Goal: Information Seeking & Learning: Learn about a topic

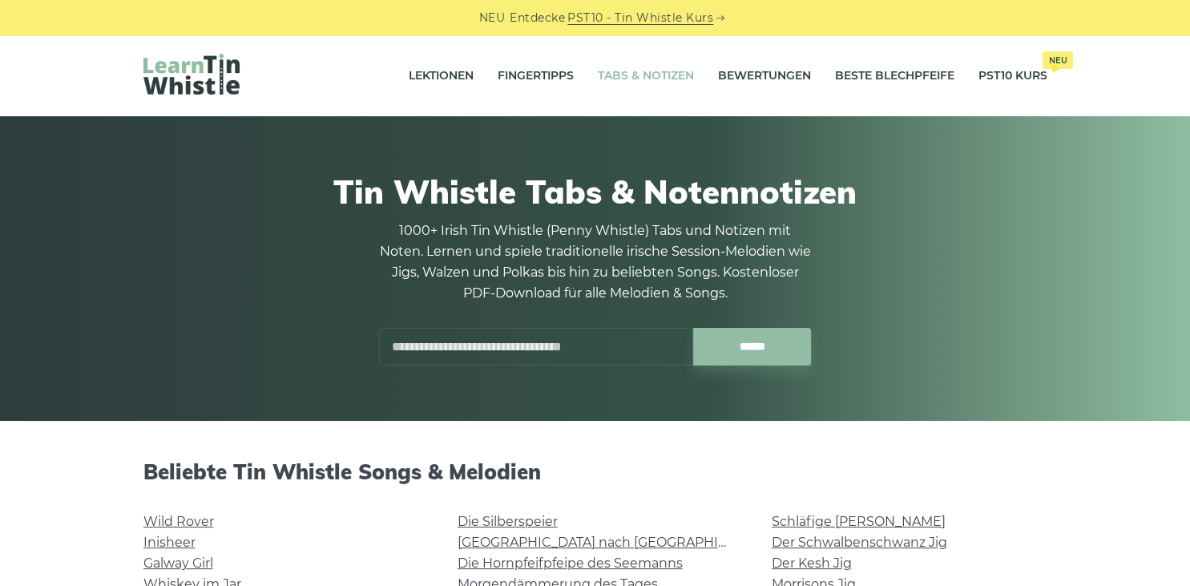
click at [592, 345] on input "text" at bounding box center [536, 347] width 314 height 38
type input "*"
click at [693, 328] on input "******" at bounding box center [752, 347] width 118 height 38
click at [438, 350] on input "**" at bounding box center [536, 347] width 314 height 38
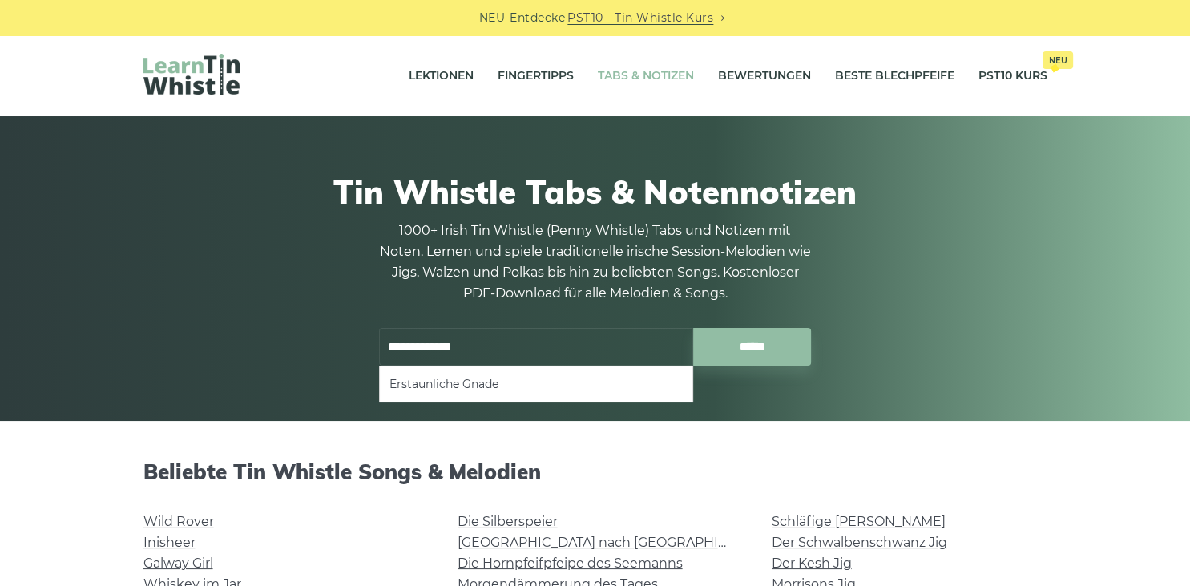
type input "**********"
click at [693, 328] on input "******" at bounding box center [752, 347] width 118 height 38
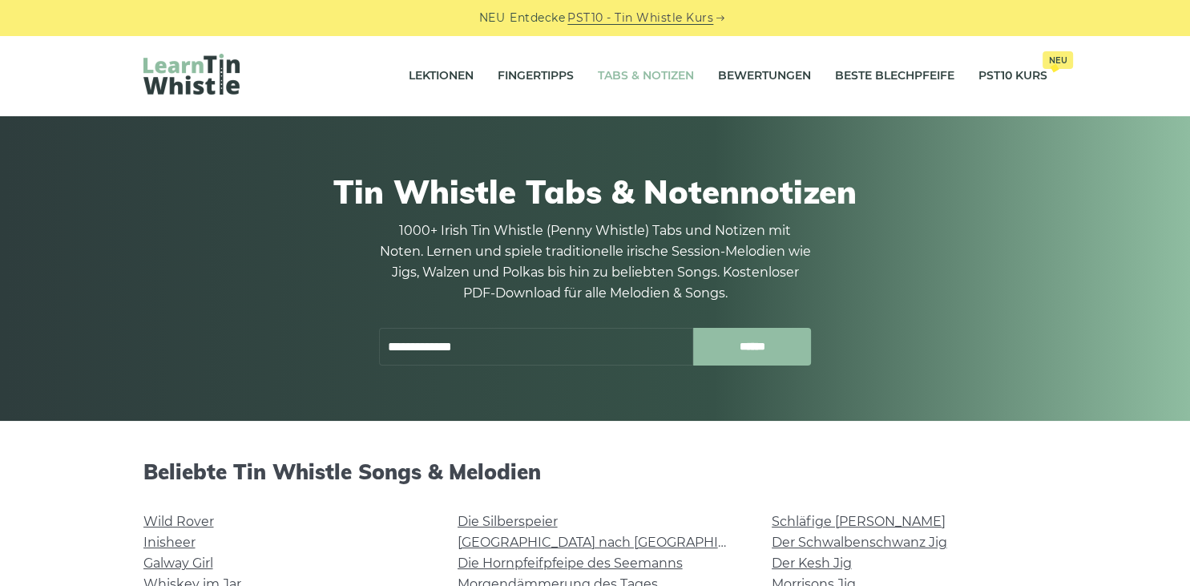
click at [758, 336] on input "******" at bounding box center [752, 347] width 118 height 38
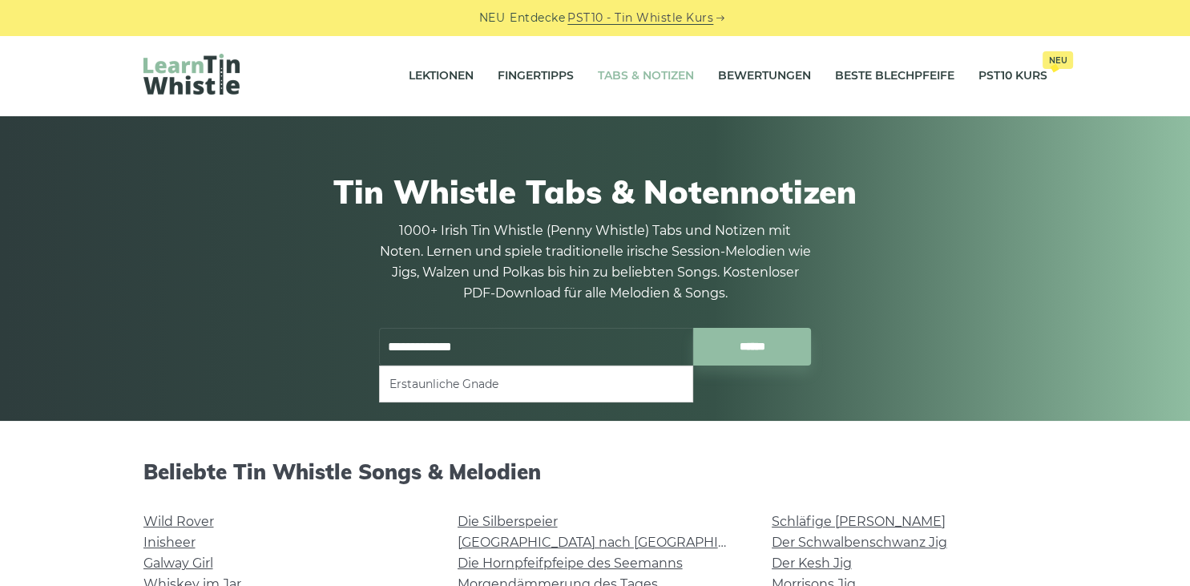
click at [504, 378] on li "Erstaunliche Gnade" at bounding box center [536, 383] width 293 height 19
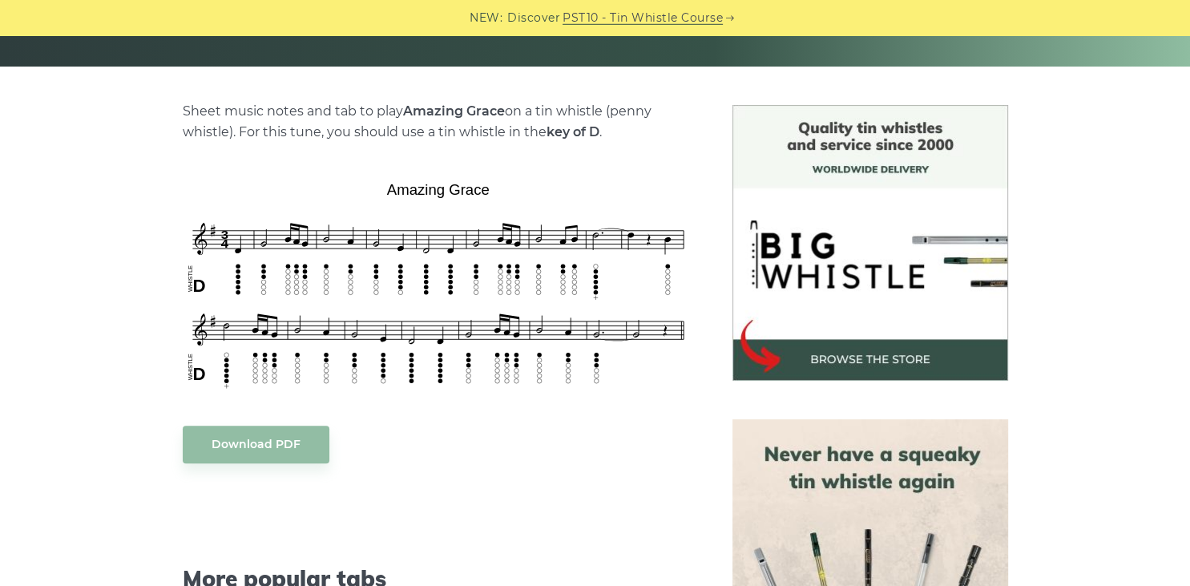
scroll to position [523, 0]
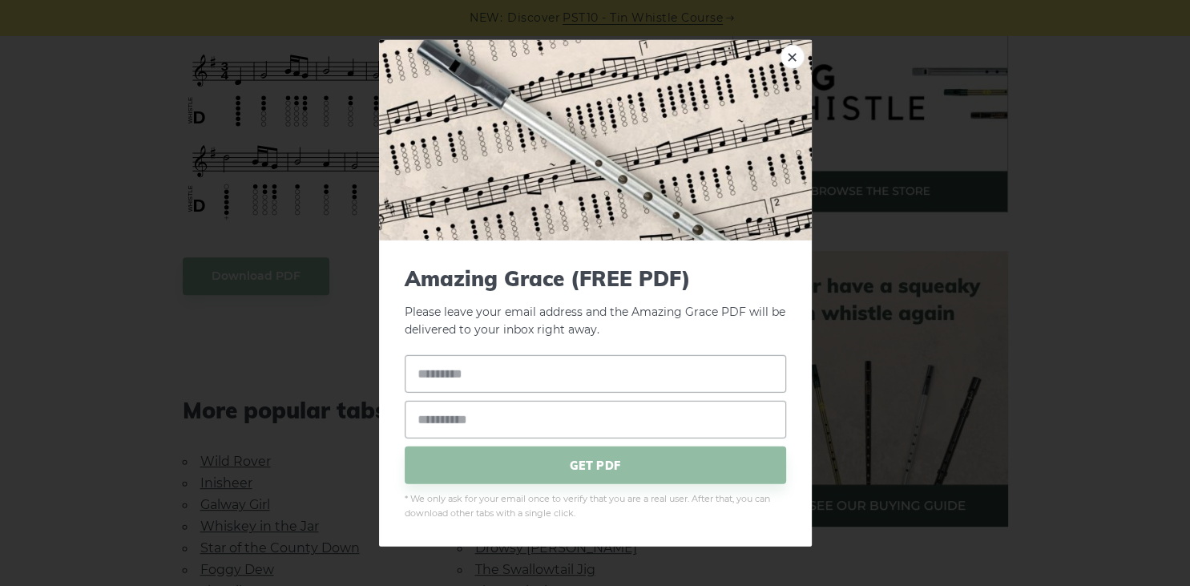
click at [11, 243] on div "× Amazing Grace (FREE PDF) Please leave your email address and the Amazing Grac…" at bounding box center [595, 293] width 1190 height 586
click at [795, 50] on link "×" at bounding box center [793, 56] width 24 height 24
drag, startPoint x: 181, startPoint y: 59, endPoint x: 225, endPoint y: 59, distance: 44.1
click at [793, 53] on link "×" at bounding box center [793, 56] width 24 height 24
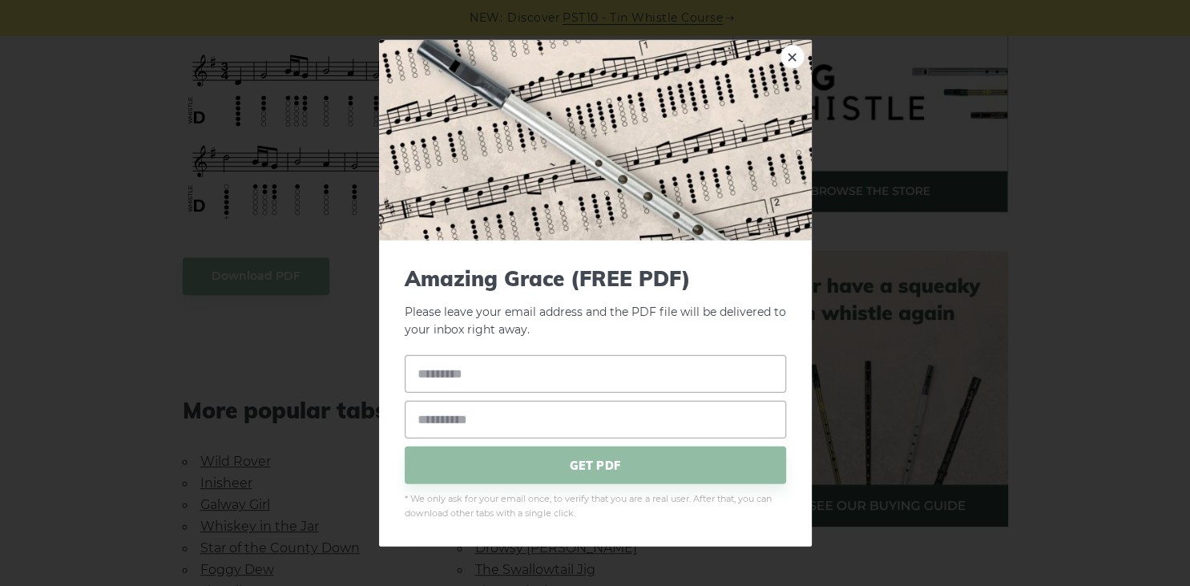
click at [18, 305] on div "× Amazing Grace (FREE PDF) Please leave your email address and the PDF file wil…" at bounding box center [595, 293] width 1190 height 586
click at [791, 63] on link "×" at bounding box center [793, 56] width 24 height 24
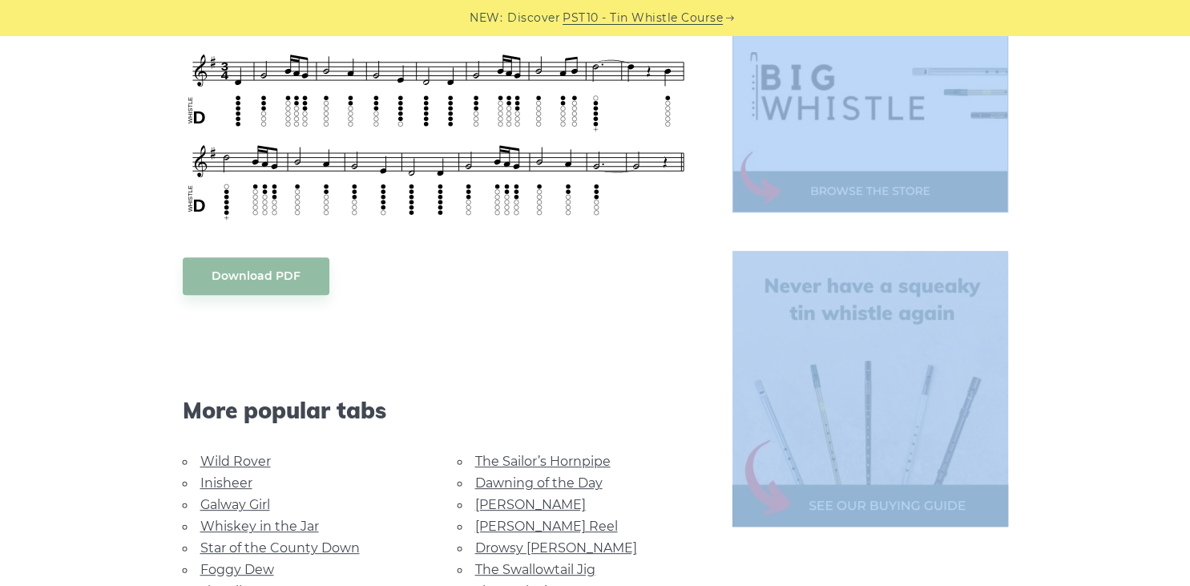
click at [34, 366] on div "Sheet music notes and tab to play Amazing Grace on a tin whistle (penny whistle…" at bounding box center [595, 381] width 1190 height 889
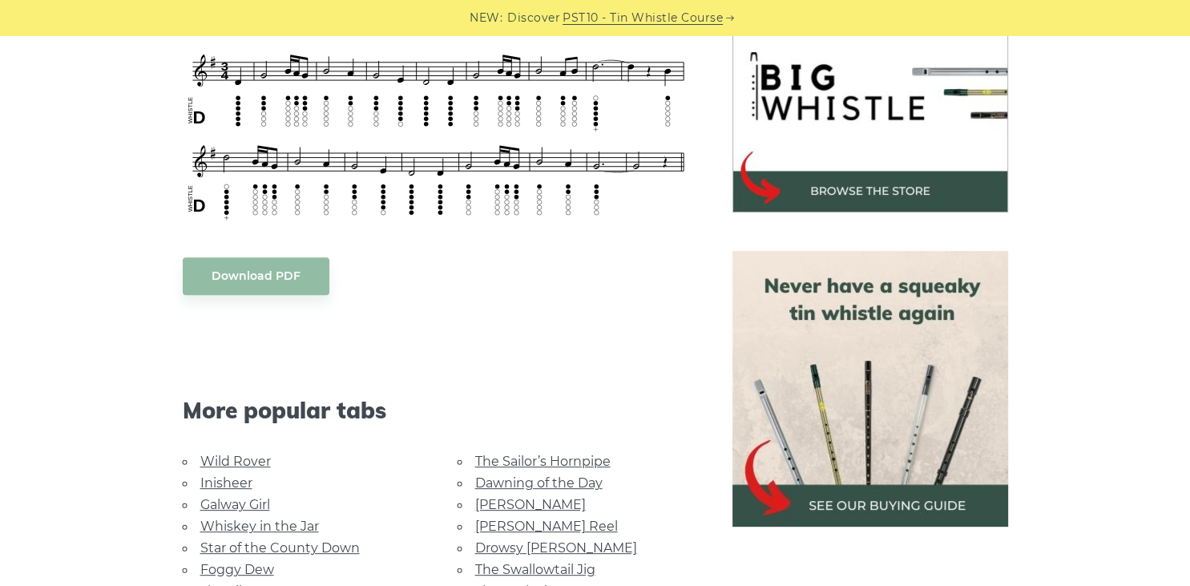
click at [248, 463] on link "Wild Rover" at bounding box center [235, 461] width 71 height 15
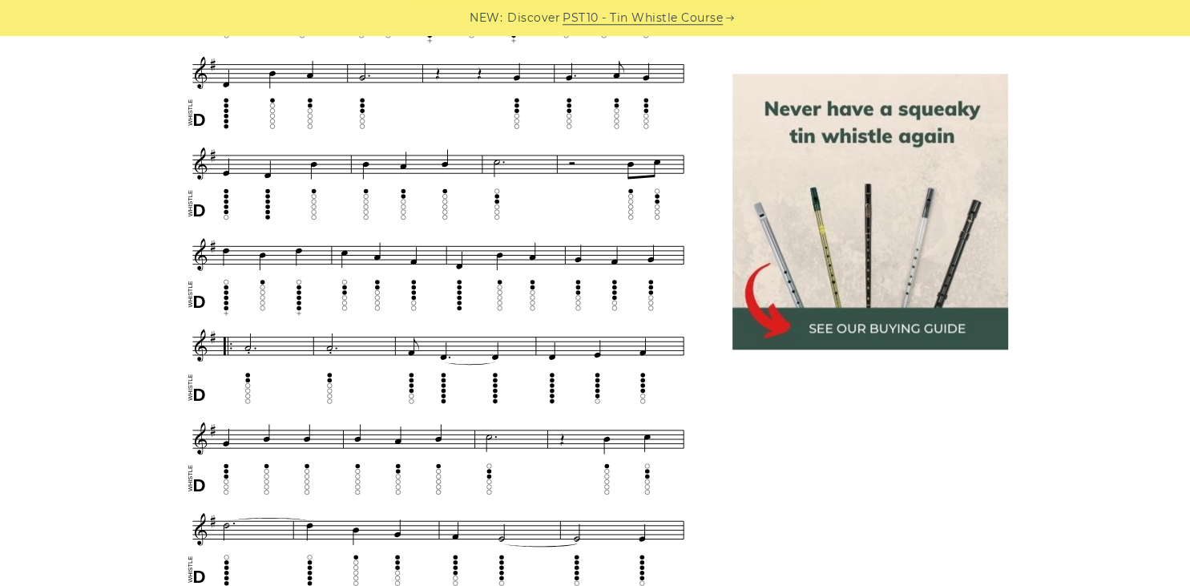
scroll to position [523, 0]
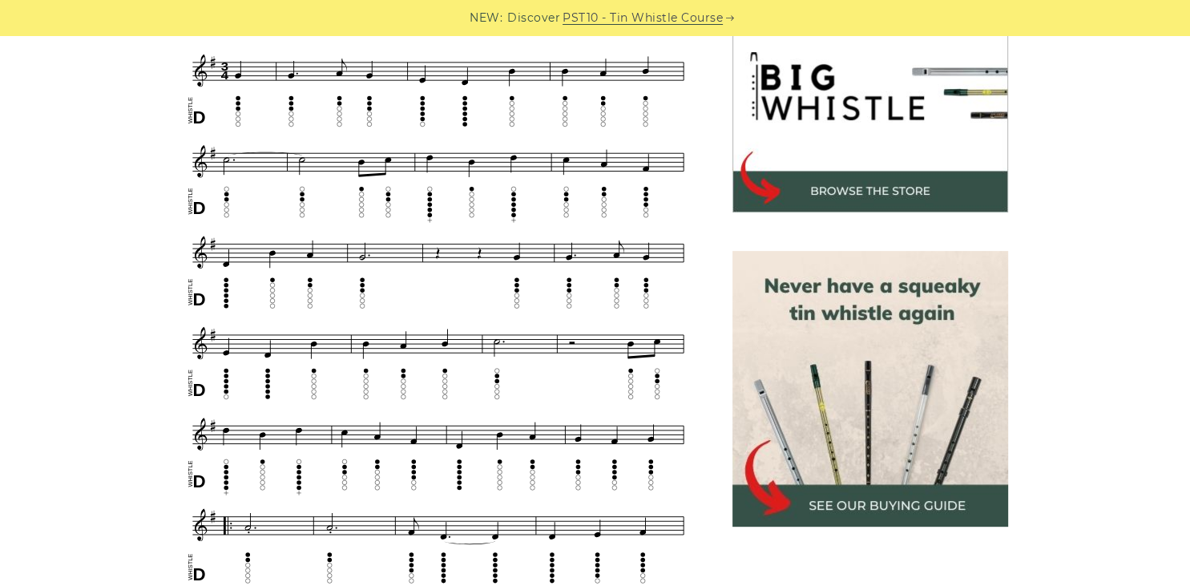
drag, startPoint x: 130, startPoint y: 59, endPoint x: 277, endPoint y: 78, distance: 148.7
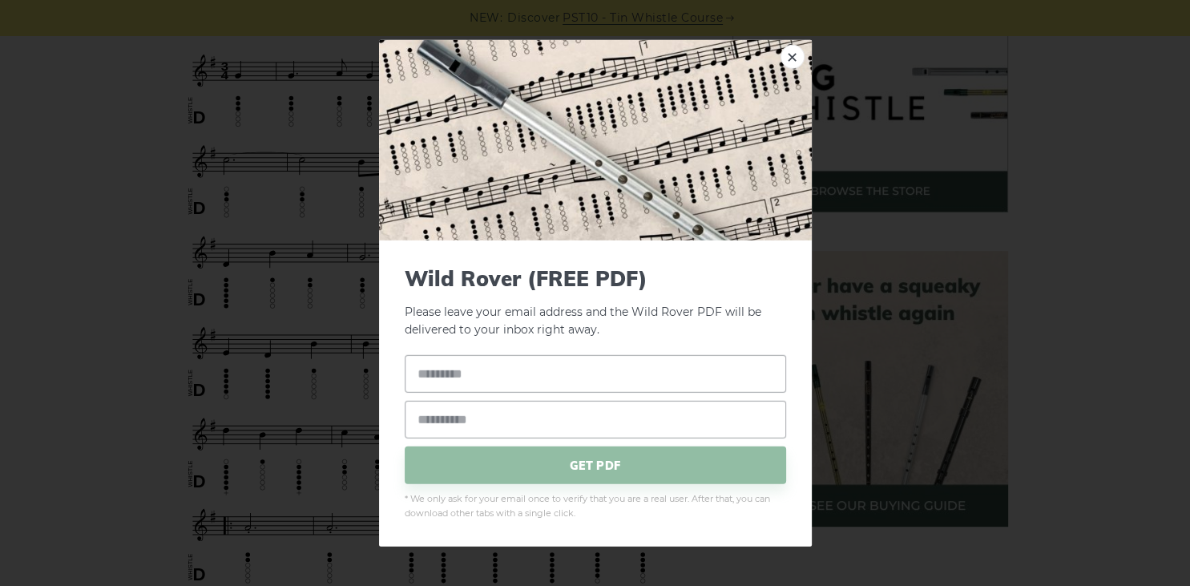
drag, startPoint x: 194, startPoint y: 63, endPoint x: 255, endPoint y: 84, distance: 64.6
click at [1169, 304] on div "× Wild Rover (FREE PDF) Please leave your email address and the Wild Rover PDF …" at bounding box center [595, 293] width 1190 height 586
click at [1131, 308] on div "× Wild Rover (FREE PDF) Please leave your email address and the Wild Rover PDF …" at bounding box center [595, 293] width 1190 height 586
click at [785, 62] on link "×" at bounding box center [793, 56] width 24 height 24
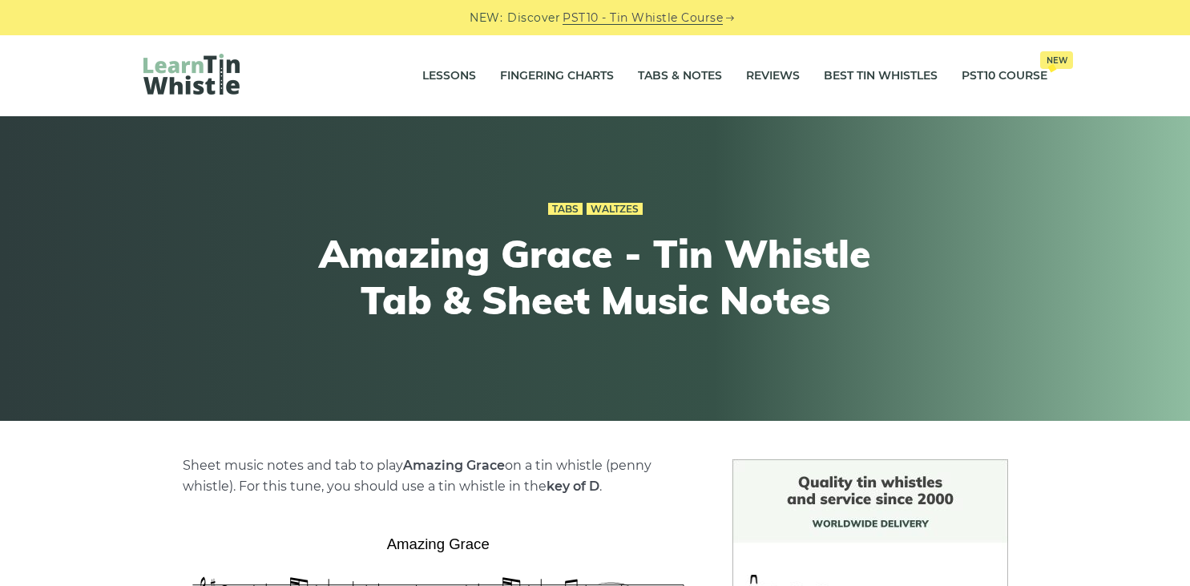
scroll to position [523, 0]
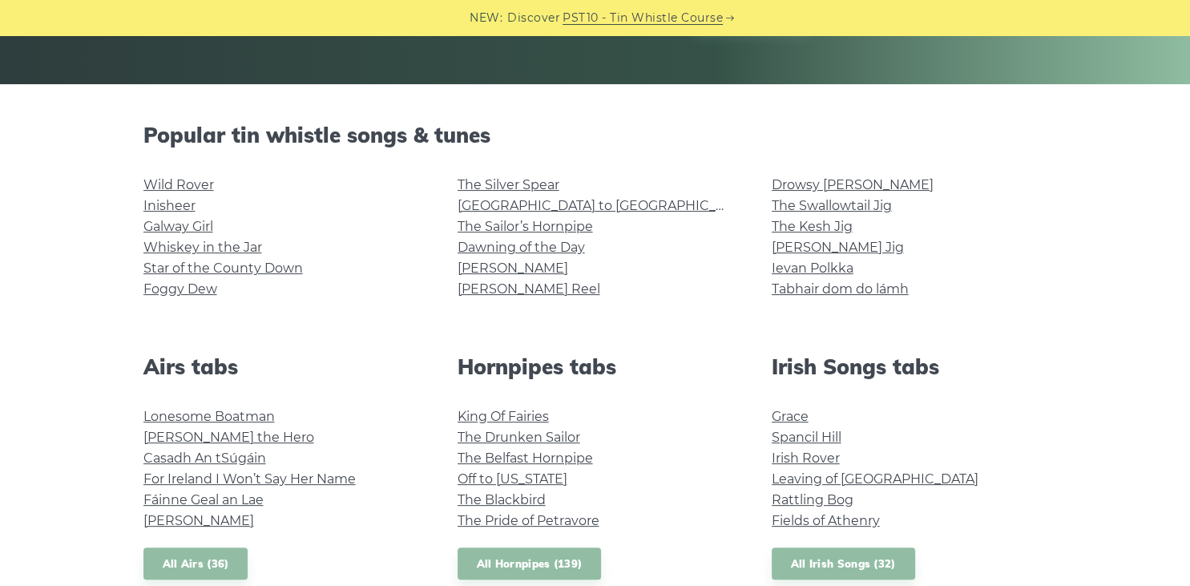
scroll to position [523, 0]
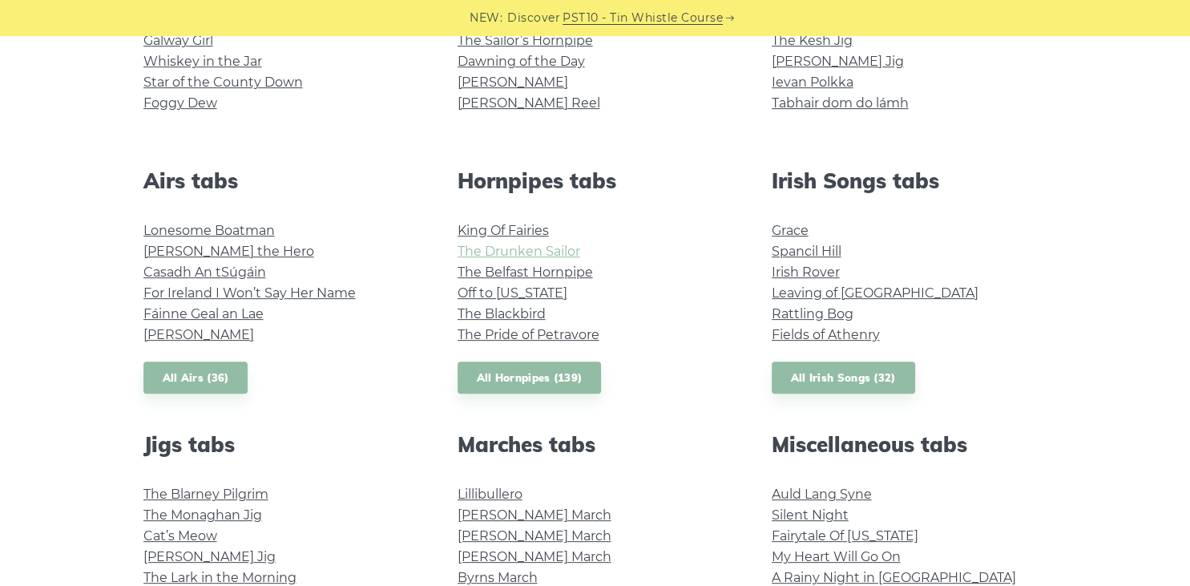
click at [547, 258] on link "The Drunken Sailor" at bounding box center [519, 251] width 123 height 15
click at [808, 270] on link "Irish Rover" at bounding box center [806, 272] width 68 height 15
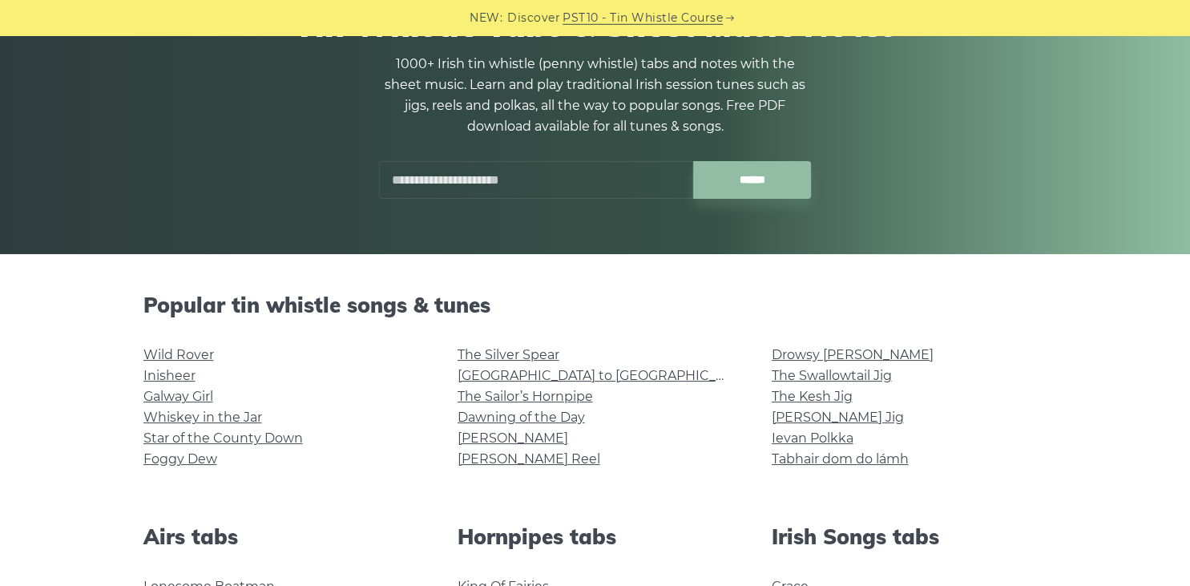
scroll to position [0, 0]
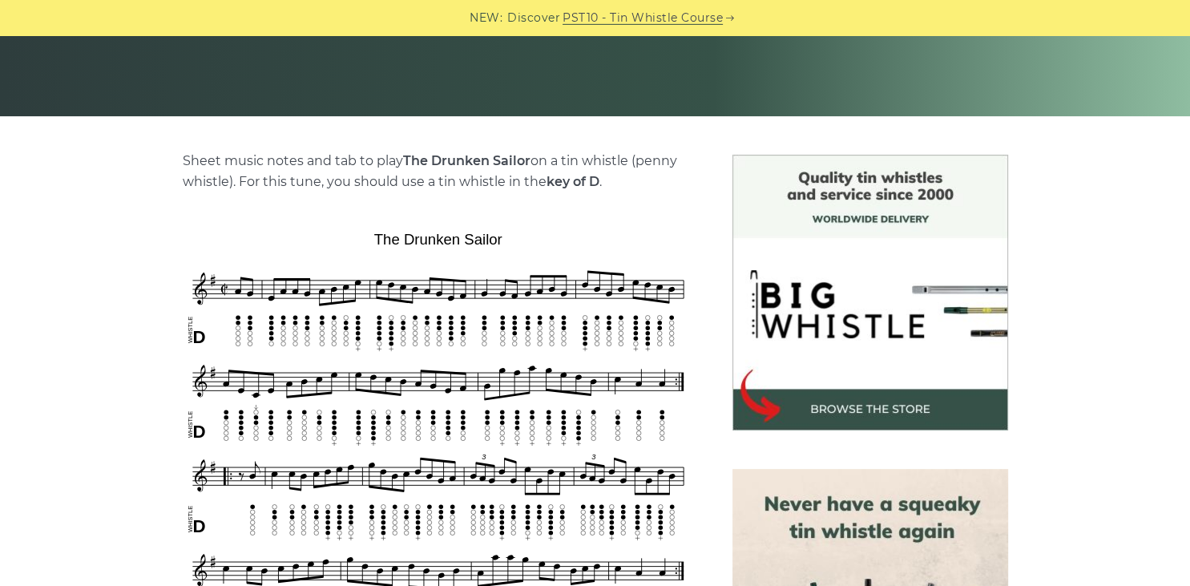
scroll to position [523, 0]
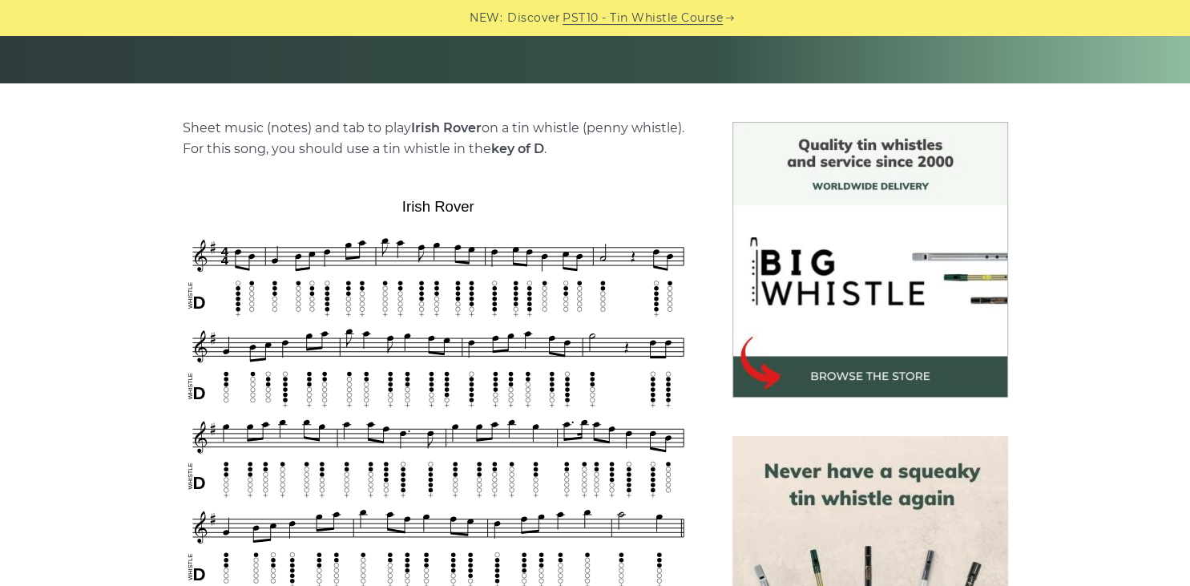
scroll to position [523, 0]
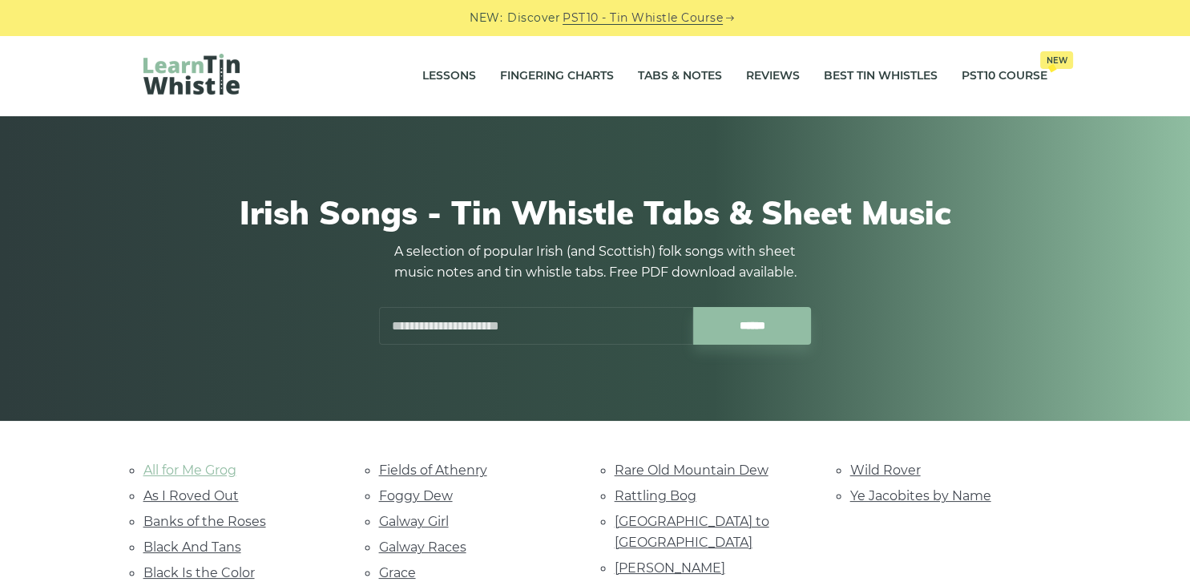
click at [229, 472] on link "All for Me Grog" at bounding box center [189, 469] width 93 height 15
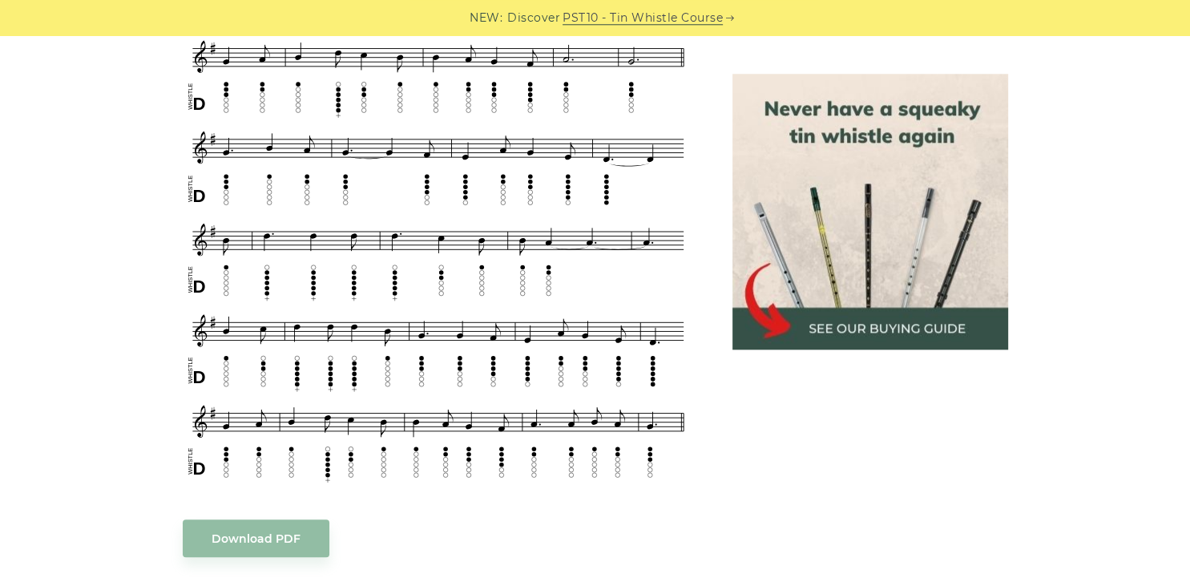
scroll to position [804, 0]
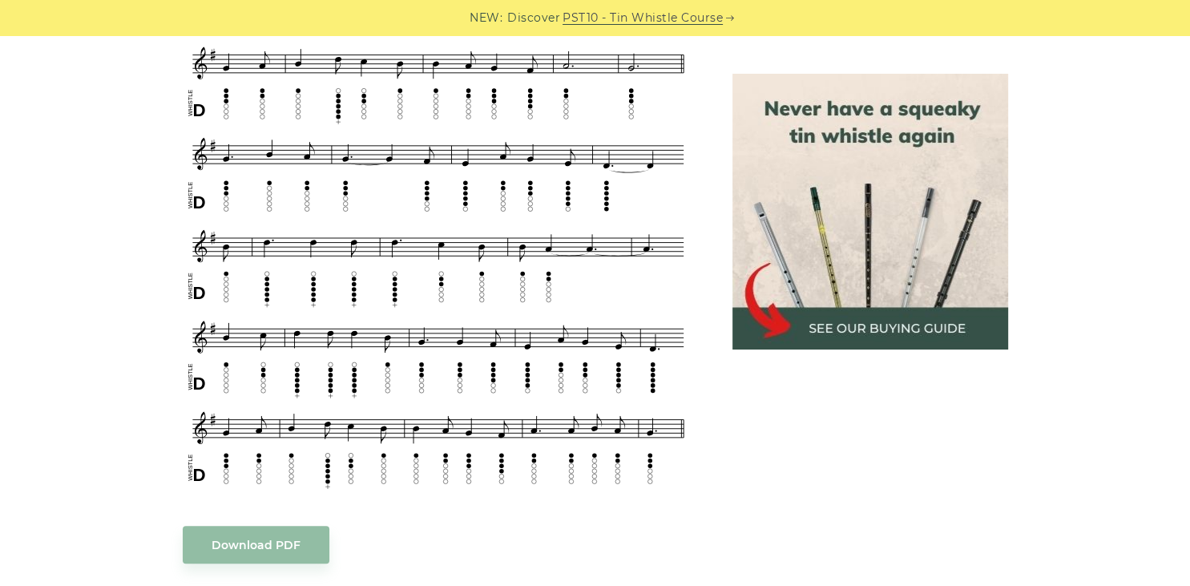
drag, startPoint x: 154, startPoint y: 164, endPoint x: 241, endPoint y: 165, distance: 87.4
click at [241, 165] on div "Sheet music notes and tab to play All for Me Grog on a tin whistle ([PERSON_NAM…" at bounding box center [595, 375] width 943 height 1440
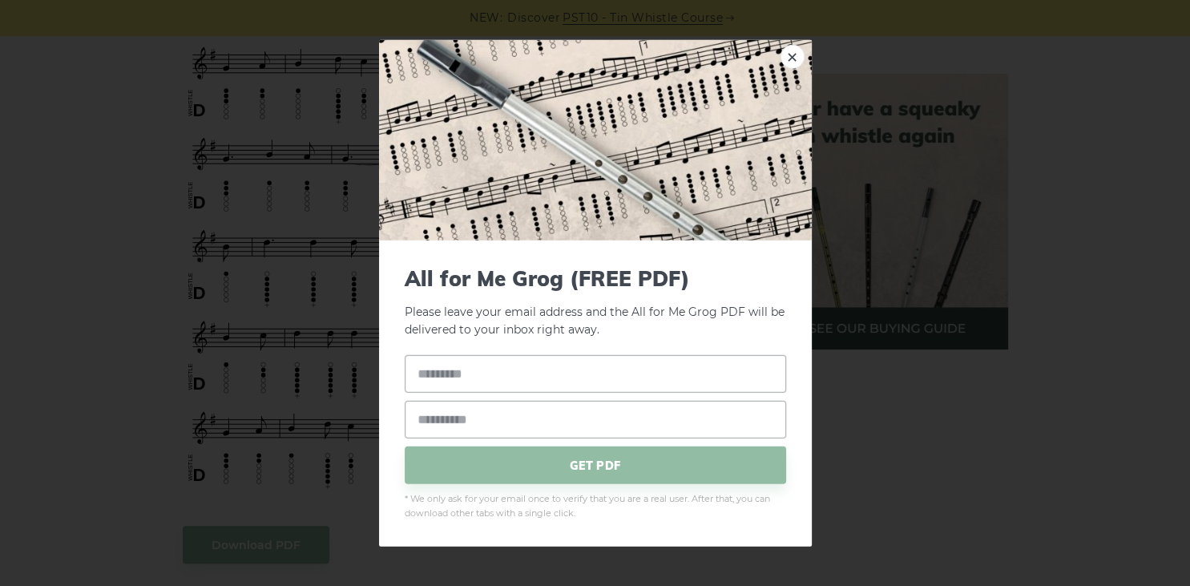
drag, startPoint x: 245, startPoint y: 165, endPoint x: 294, endPoint y: 165, distance: 48.9
click at [91, 253] on div "× All for Me Grog (FREE PDF) Please leave your email address and the All for Me…" at bounding box center [595, 293] width 1190 height 586
click at [779, 59] on img at bounding box center [595, 139] width 433 height 200
click at [787, 56] on link "×" at bounding box center [793, 56] width 24 height 24
click at [790, 58] on link "×" at bounding box center [793, 56] width 24 height 24
